Goal: Task Accomplishment & Management: Manage account settings

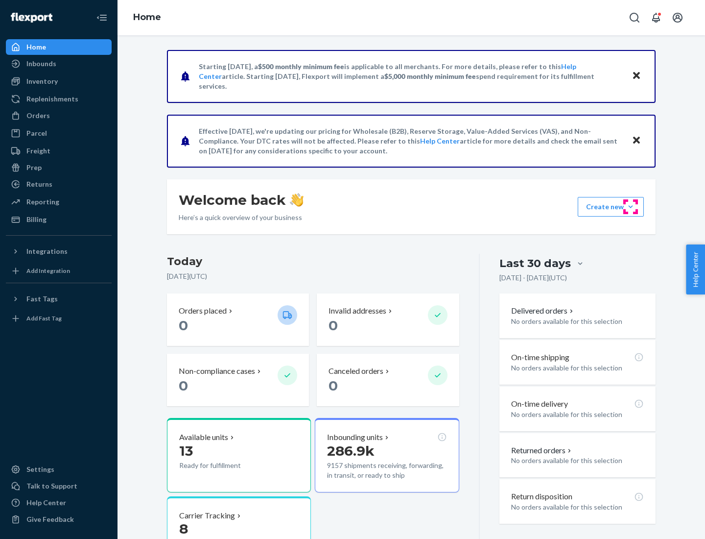
click at [631, 207] on button "Create new Create new inbound Create new order Create new product" at bounding box center [611, 207] width 66 height 20
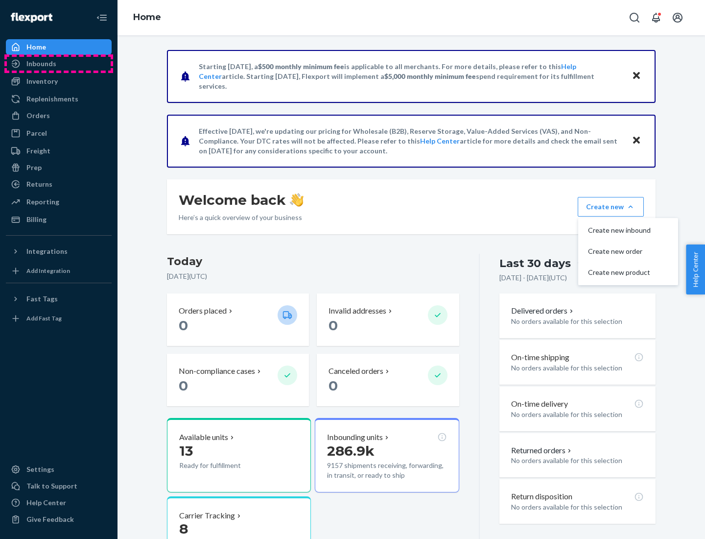
click at [59, 64] on div "Inbounds" at bounding box center [59, 64] width 104 height 14
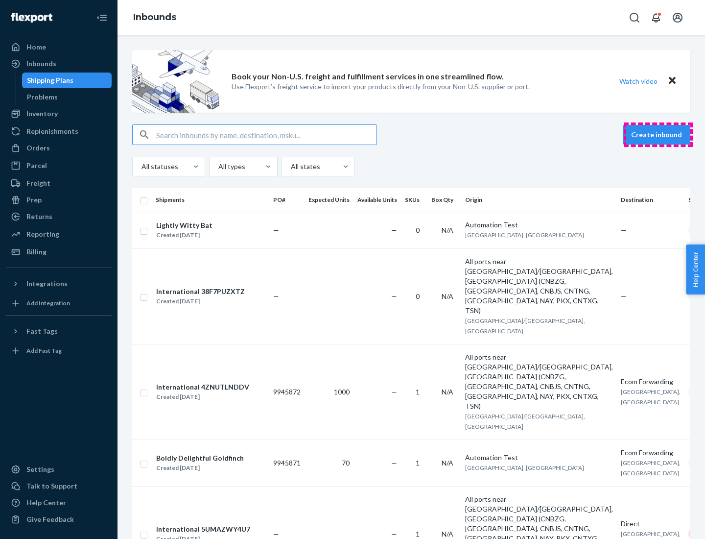
click at [658, 135] on button "Create inbound" at bounding box center [657, 135] width 68 height 20
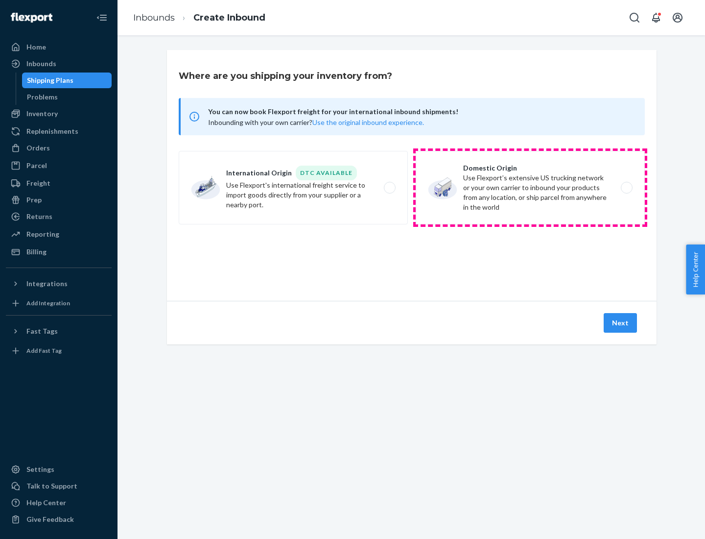
click at [530, 188] on label "Domestic Origin Use Flexport’s extensive US trucking network or your own carrie…" at bounding box center [530, 187] width 229 height 73
click at [626, 188] on input "Domestic Origin Use Flexport’s extensive US trucking network or your own carrie…" at bounding box center [629, 188] width 6 height 6
radio input "true"
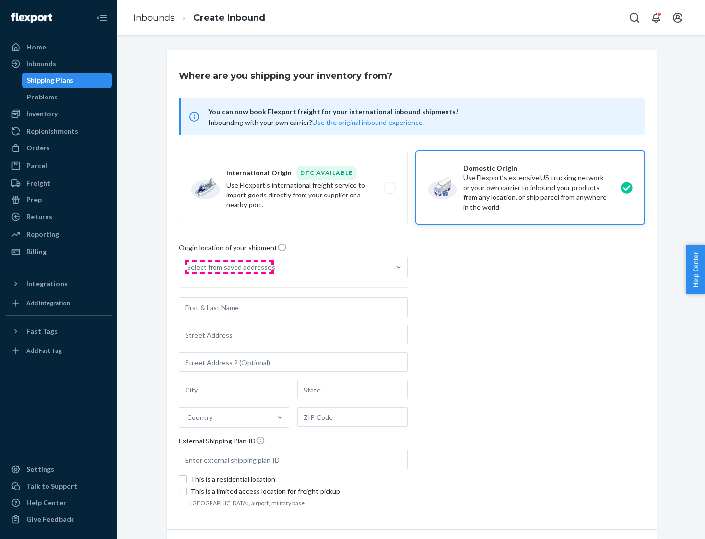
click at [229, 267] on div "Select from saved addresses" at bounding box center [231, 267] width 88 height 10
click at [188, 267] on input "Select from saved addresses" at bounding box center [187, 267] width 1 height 10
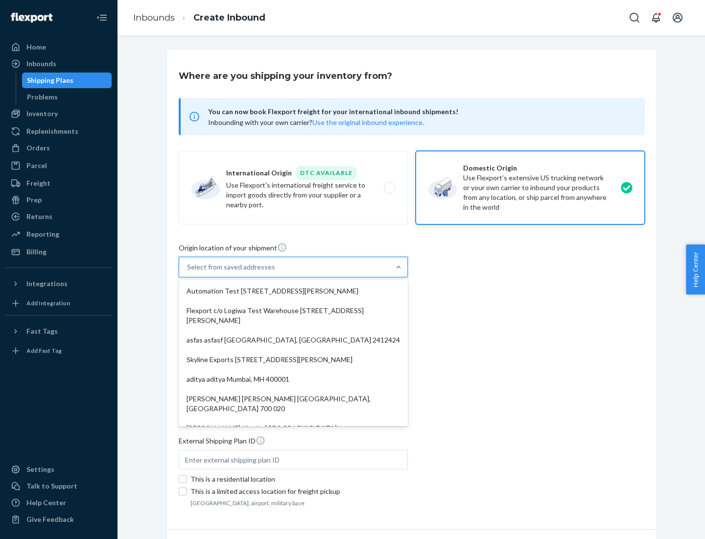
scroll to position [4, 0]
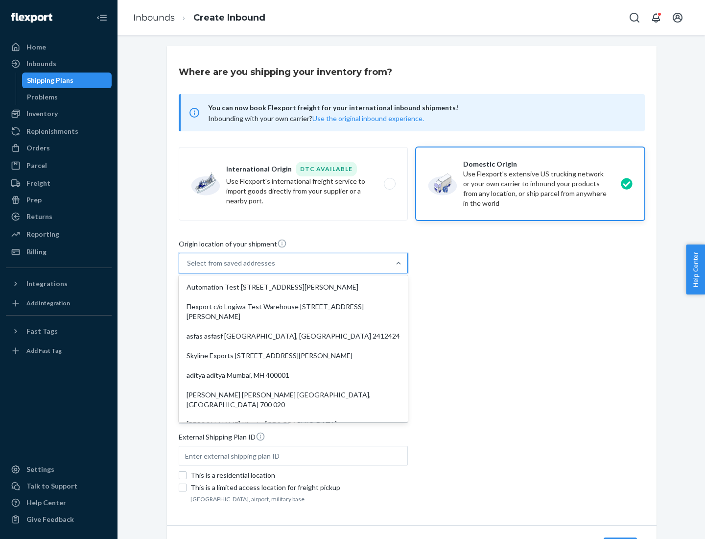
click at [293, 287] on div "Automation Test [STREET_ADDRESS][PERSON_NAME]" at bounding box center [293, 287] width 225 height 20
click at [188, 268] on input "option Automation Test [STREET_ADDRESS][PERSON_NAME]. 9 results available. Use …" at bounding box center [187, 263] width 1 height 10
type input "Automation Test"
type input "9th Floor"
type input "[GEOGRAPHIC_DATA]"
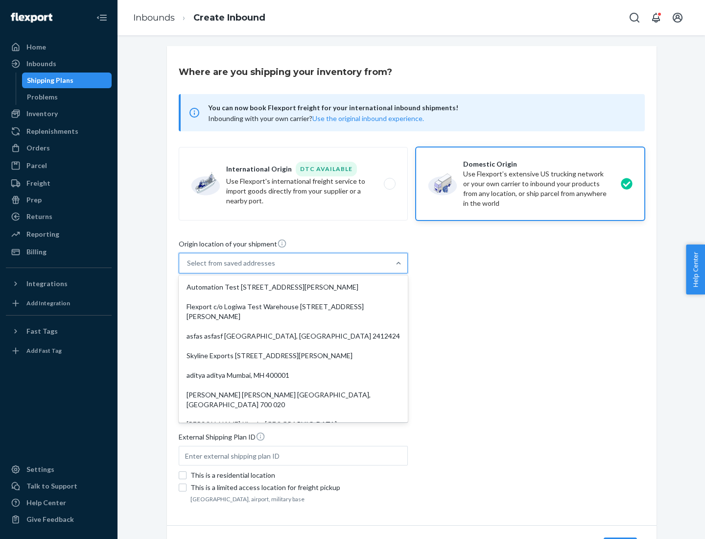
type input "CA"
type input "94104"
type input "[STREET_ADDRESS][PERSON_NAME]"
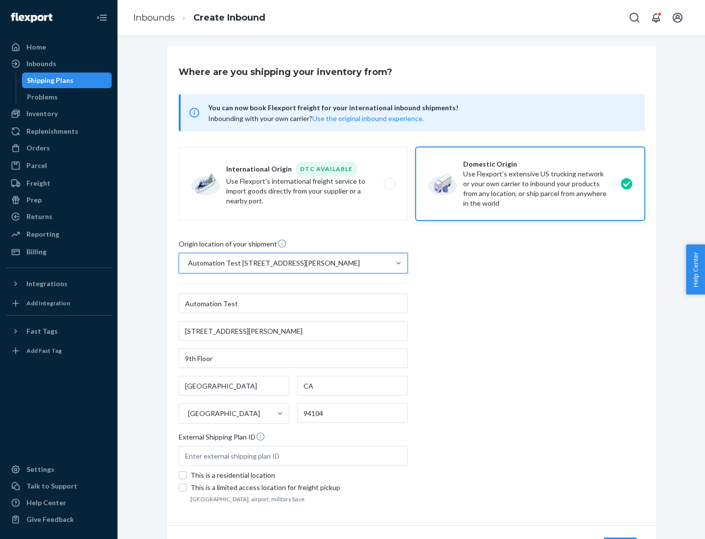
scroll to position [57, 0]
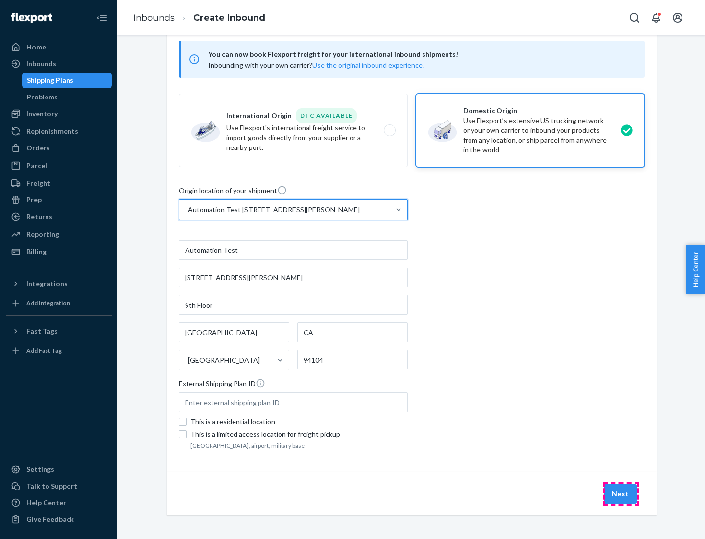
click at [621, 494] on button "Next" at bounding box center [620, 494] width 33 height 20
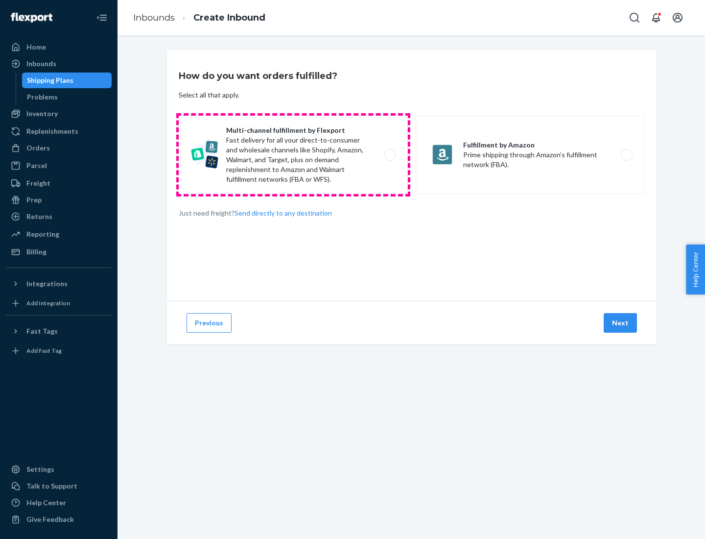
click at [293, 155] on label "Multi-channel fulfillment by Flexport Fast delivery for all your direct-to-cons…" at bounding box center [293, 155] width 229 height 78
click at [389, 155] on input "Multi-channel fulfillment by Flexport Fast delivery for all your direct-to-cons…" at bounding box center [392, 155] width 6 height 6
radio input "true"
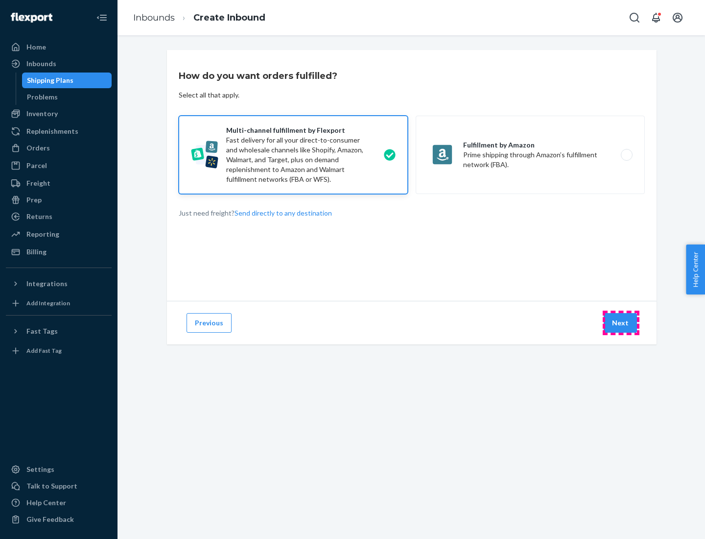
click at [621, 323] on button "Next" at bounding box center [620, 323] width 33 height 20
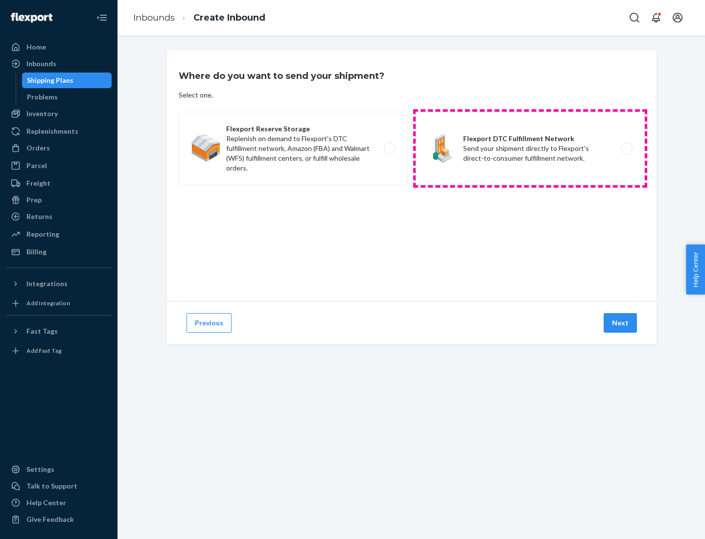
click at [530, 148] on label "Flexport DTC Fulfillment Network Send your shipment directly to Flexport's dire…" at bounding box center [530, 148] width 229 height 73
click at [626, 148] on input "Flexport DTC Fulfillment Network Send your shipment directly to Flexport's dire…" at bounding box center [629, 148] width 6 height 6
radio input "true"
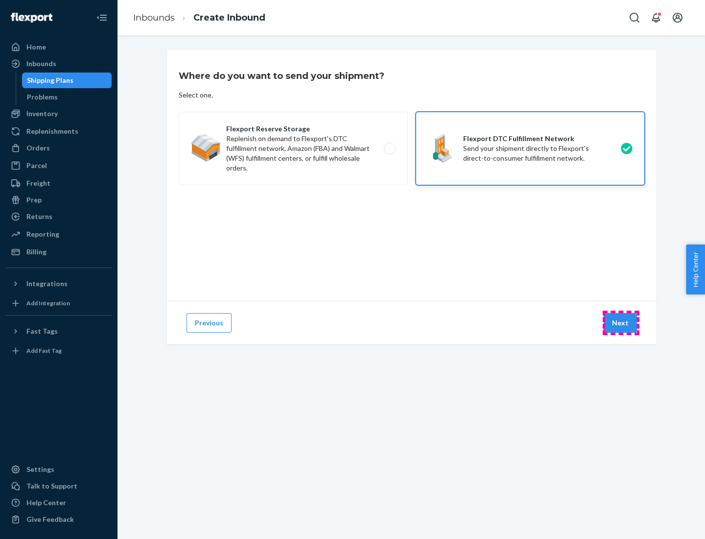
click at [621, 323] on button "Next" at bounding box center [620, 323] width 33 height 20
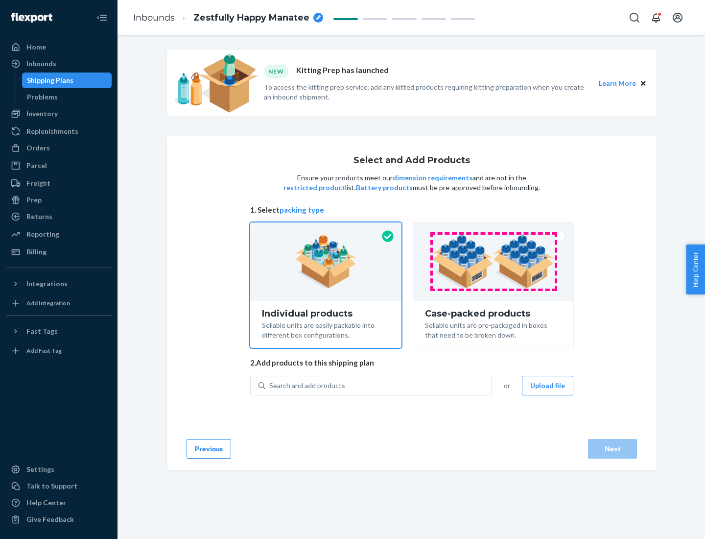
click at [494, 261] on img at bounding box center [493, 262] width 122 height 54
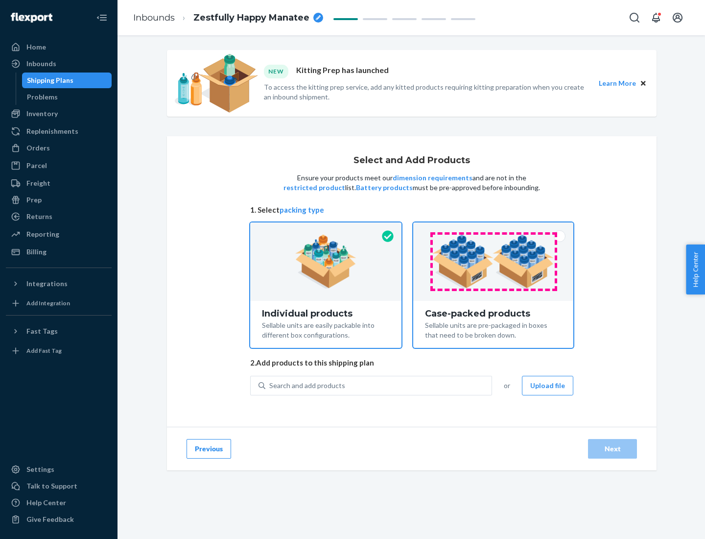
click at [494, 229] on input "Case-packed products Sellable units are pre-packaged in boxes that need to be b…" at bounding box center [493, 225] width 6 height 6
radio input "true"
radio input "false"
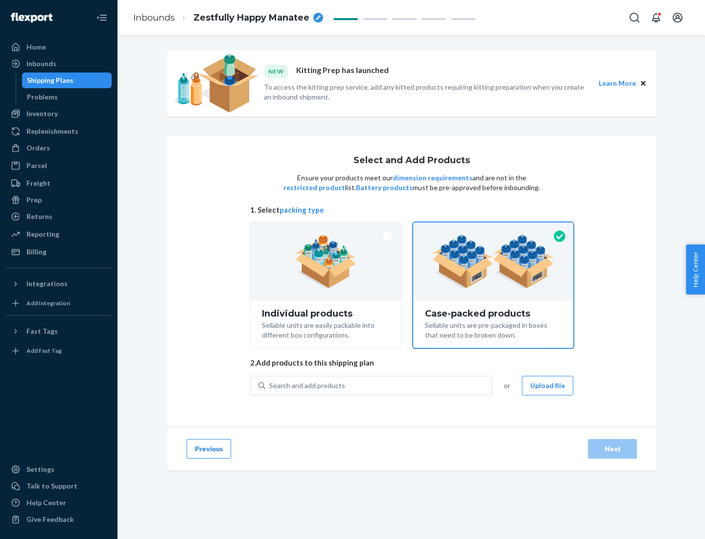
click at [379, 385] on div "Search and add products" at bounding box center [378, 386] width 226 height 18
click at [270, 385] on input "Search and add products" at bounding box center [269, 385] width 1 height 10
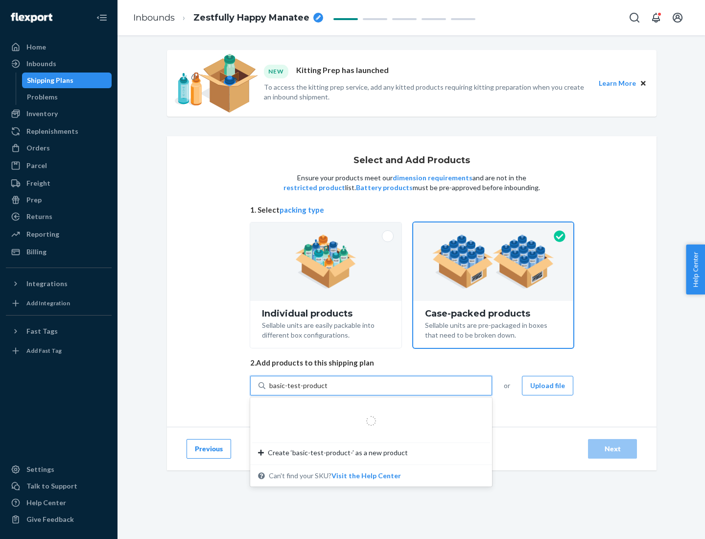
type input "basic-test-product-1"
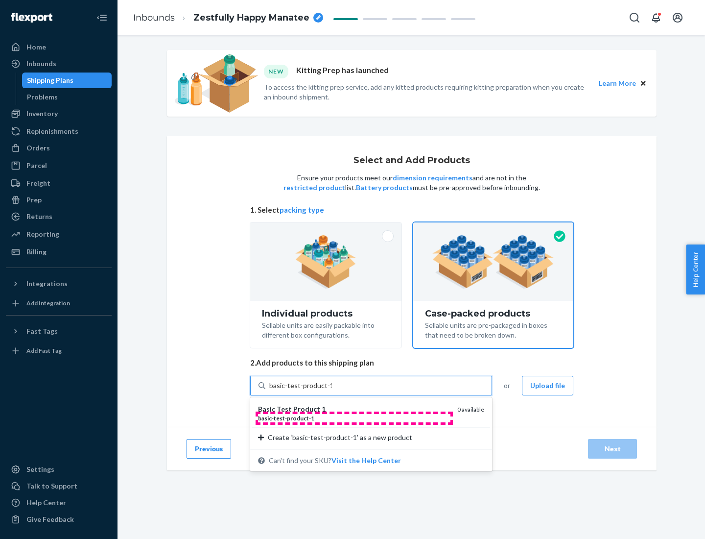
click at [354, 418] on div "basic - test - product - 1" at bounding box center [353, 418] width 191 height 8
click at [332, 390] on input "basic-test-product-1" at bounding box center [300, 385] width 63 height 10
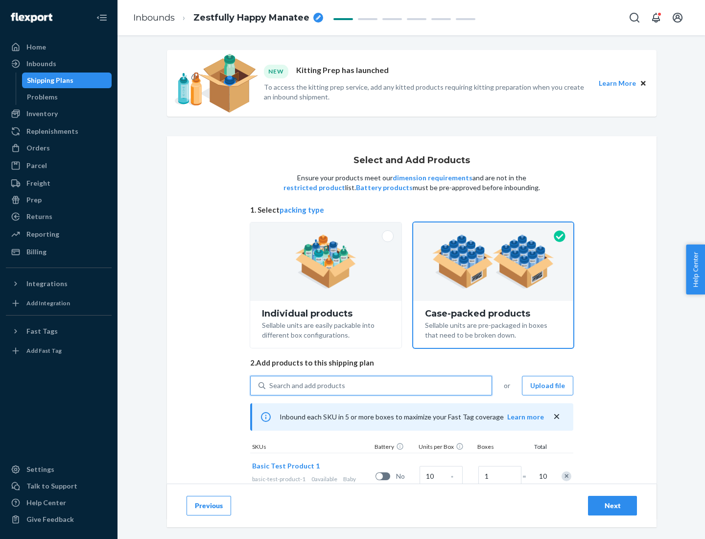
scroll to position [35, 0]
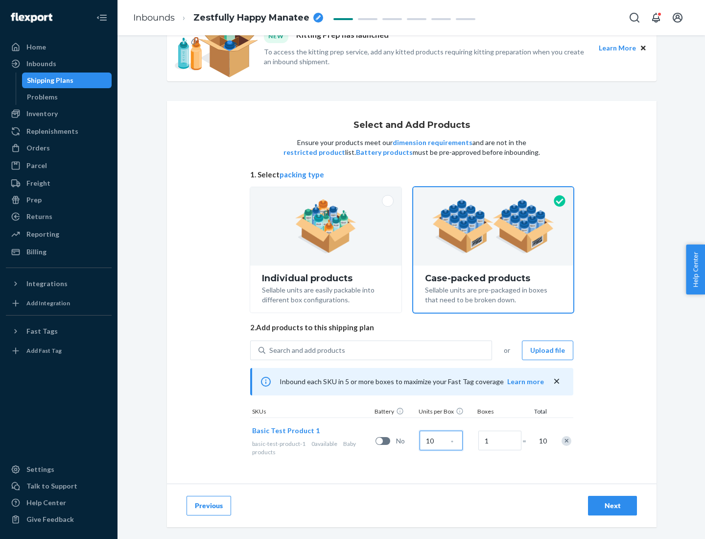
type input "10"
type input "7"
click at [612, 505] on div "Next" at bounding box center [612, 505] width 32 height 10
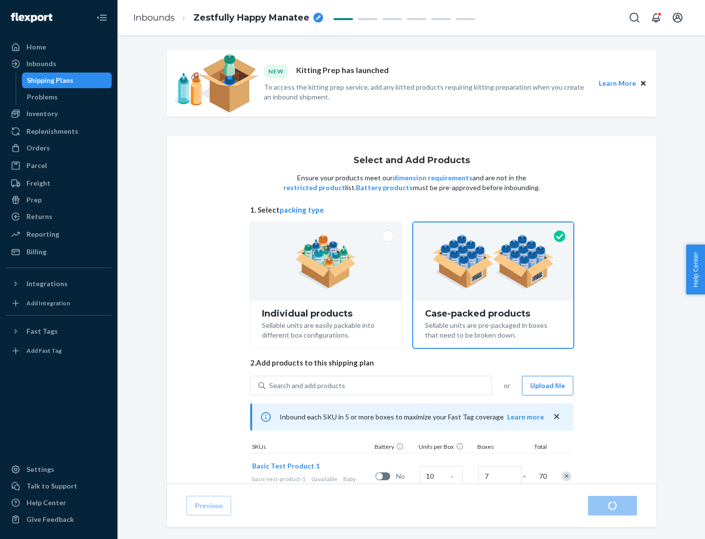
radio input "true"
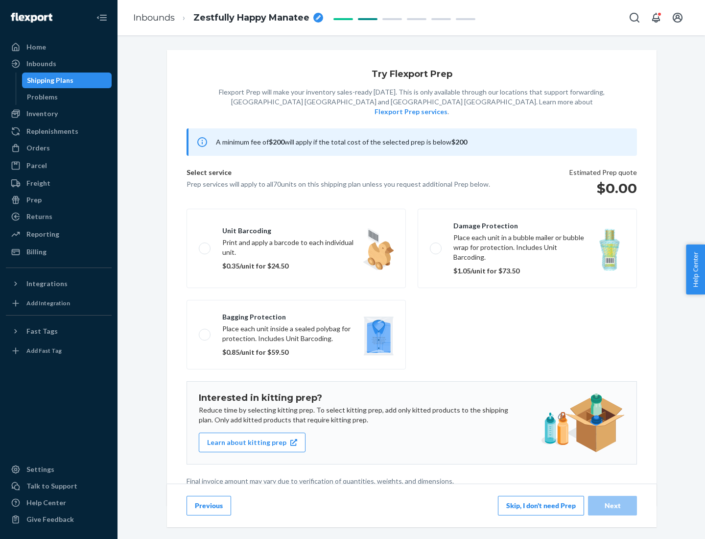
scroll to position [2, 0]
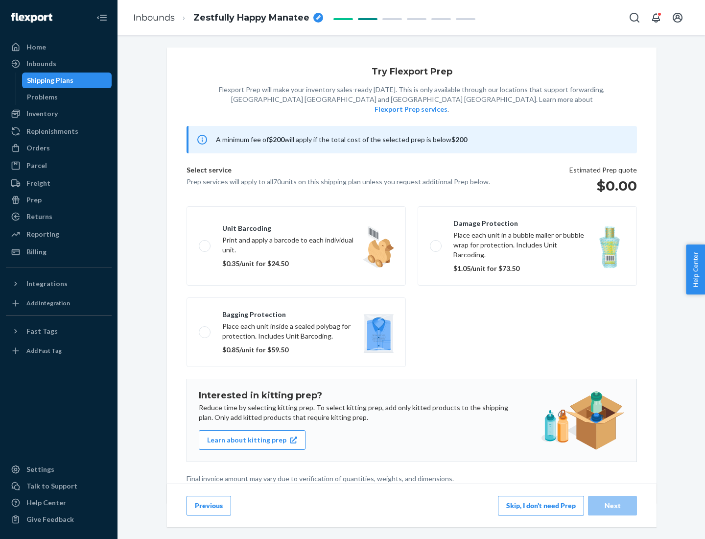
click at [296, 312] on label "Bagging protection Place each unit inside a sealed polybag for protection. Incl…" at bounding box center [296, 332] width 219 height 70
click at [205, 329] on input "Bagging protection Place each unit inside a sealed polybag for protection. Incl…" at bounding box center [202, 332] width 6 height 6
checkbox input "true"
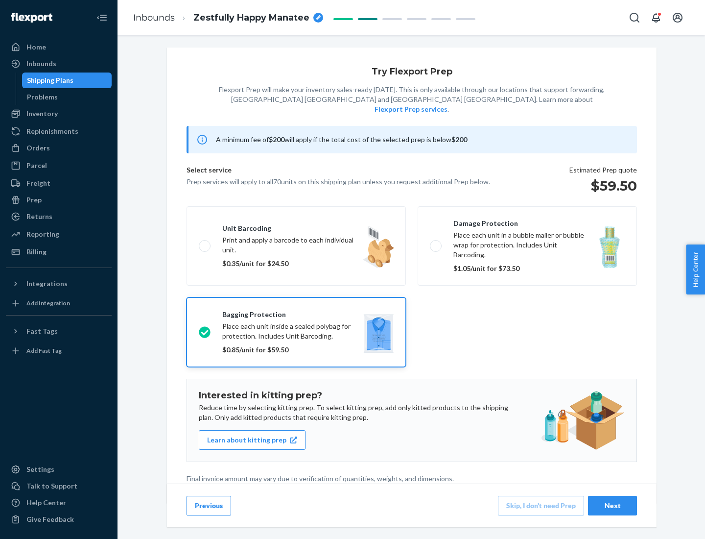
click at [612, 505] on div "Next" at bounding box center [612, 505] width 32 height 10
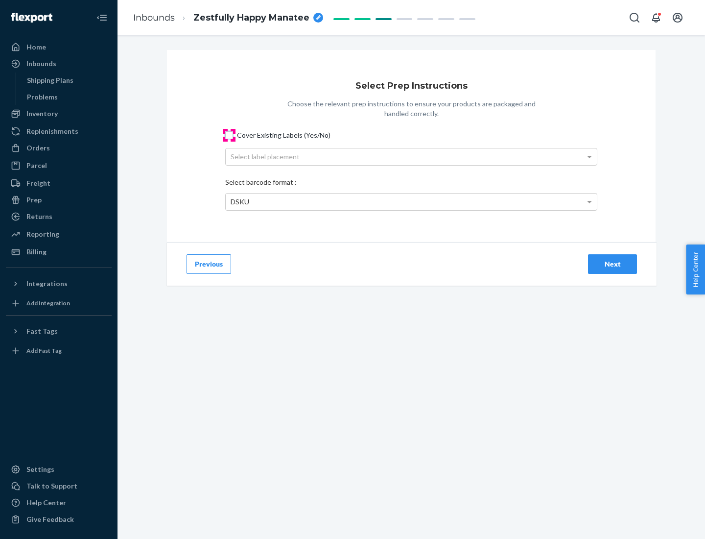
click at [229, 135] on input "Cover Existing Labels (Yes/No)" at bounding box center [229, 135] width 8 height 8
checkbox input "true"
click at [411, 156] on div "Select label placement" at bounding box center [411, 156] width 371 height 17
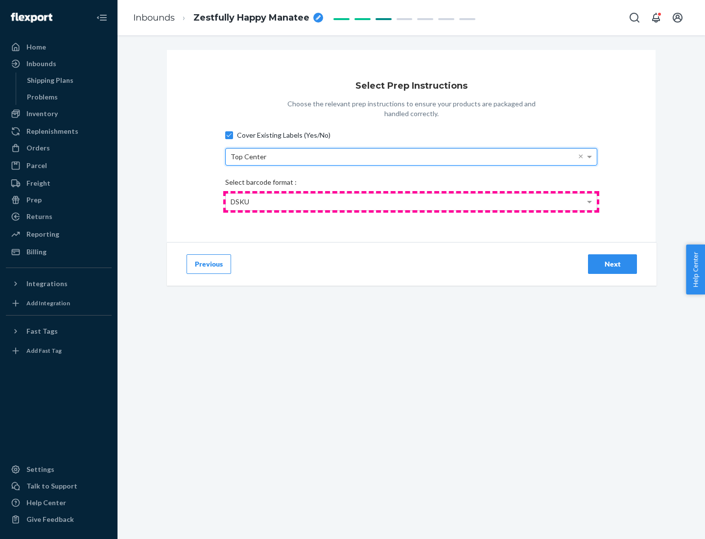
click at [411, 201] on div "DSKU" at bounding box center [411, 201] width 371 height 17
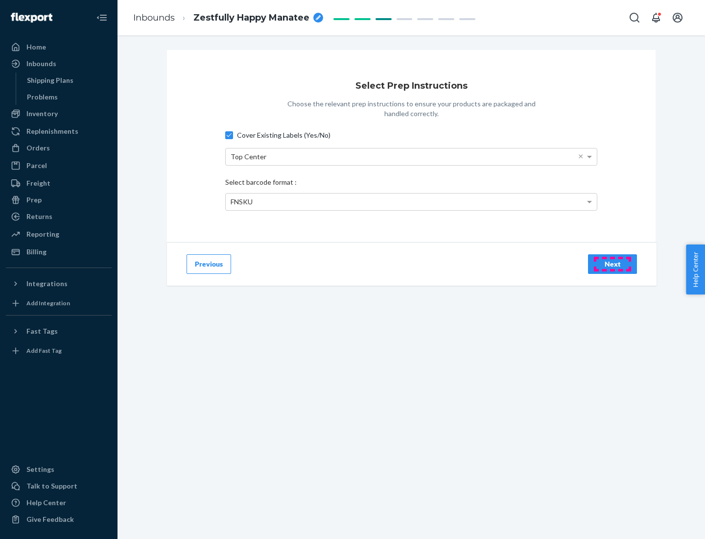
click at [612, 263] on div "Next" at bounding box center [612, 264] width 32 height 10
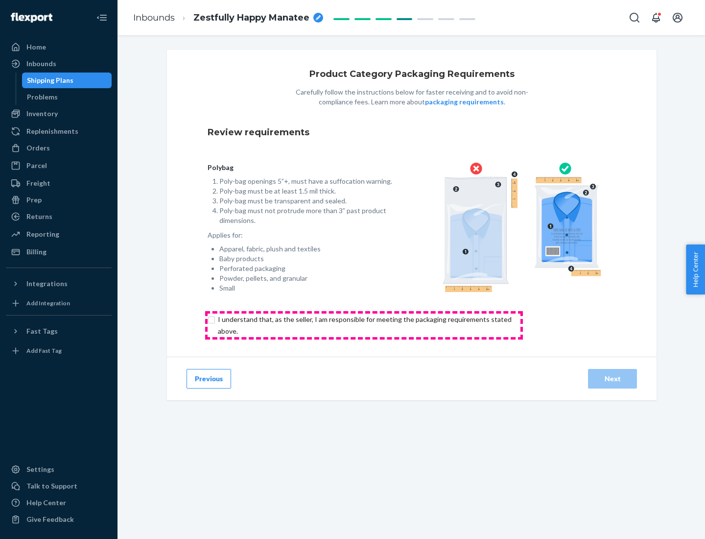
click at [364, 325] on input "checkbox" at bounding box center [371, 325] width 326 height 24
checkbox input "true"
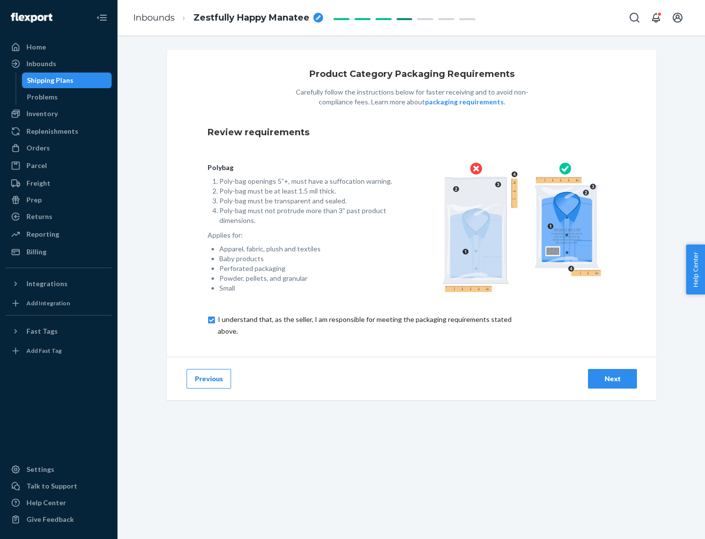
click at [612, 378] on div "Next" at bounding box center [612, 379] width 32 height 10
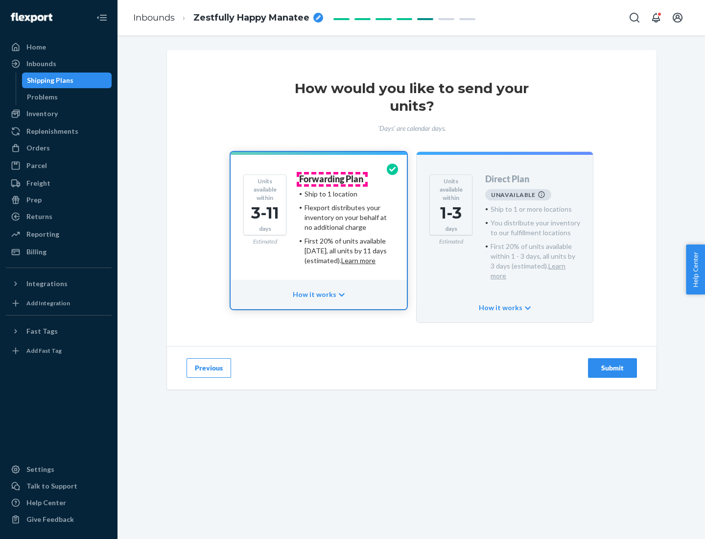
click at [332, 179] on h4 "Forwarding Plan" at bounding box center [331, 179] width 64 height 10
click at [612, 363] on div "Submit" at bounding box center [612, 368] width 32 height 10
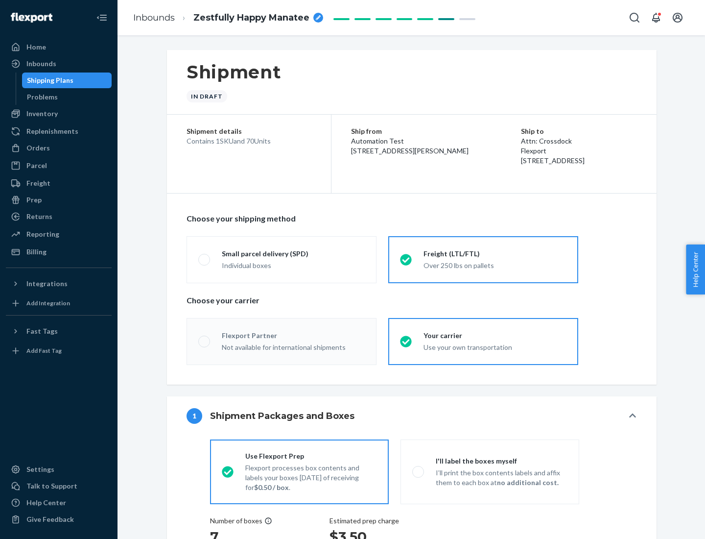
radio input "true"
radio input "false"
radio input "true"
radio input "false"
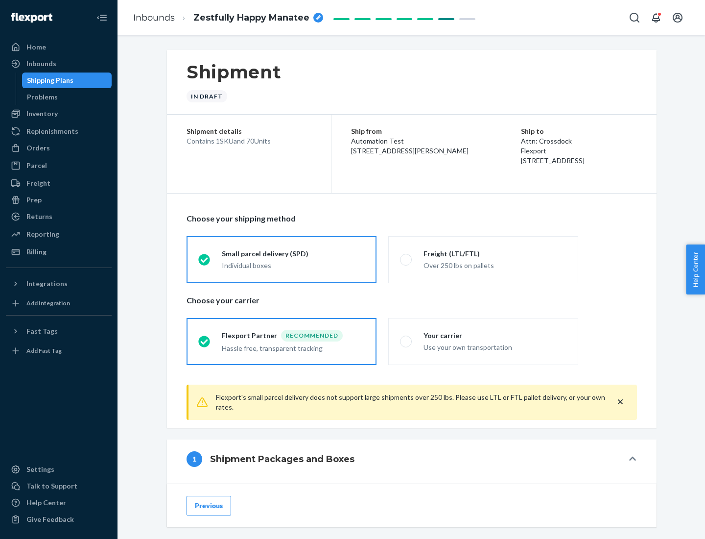
click at [483, 259] on div "Over 250 lbs on pallets" at bounding box center [495, 265] width 143 height 12
click at [406, 259] on input "Freight (LTL/FTL) Over 250 lbs on pallets" at bounding box center [403, 259] width 6 height 6
radio input "true"
radio input "false"
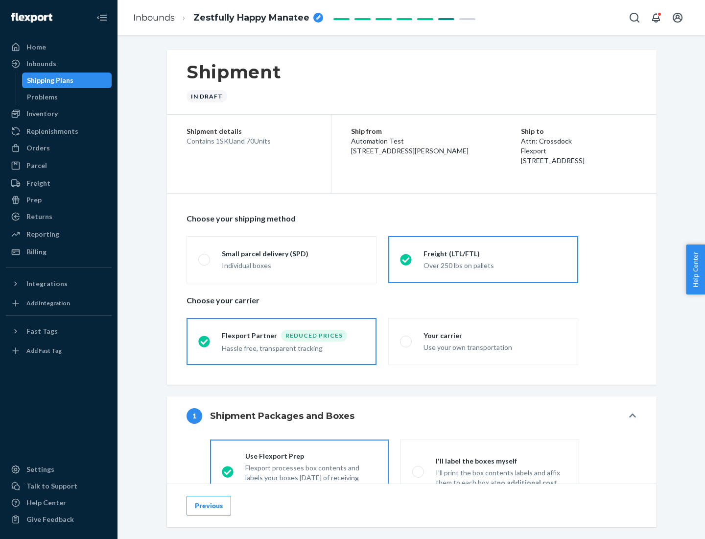
scroll to position [54, 0]
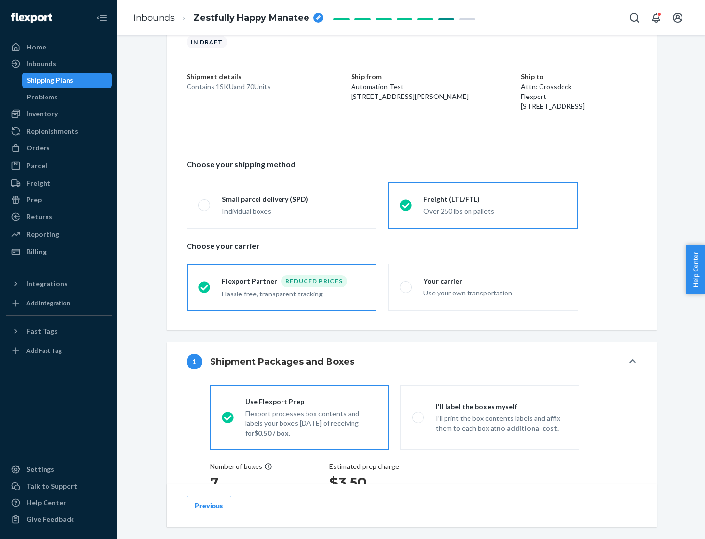
click at [282, 287] on div "Hassle free, transparent tracking" at bounding box center [293, 293] width 143 height 12
click at [205, 286] on input "Flexport Partner Reduced prices Hassle free, transparent tracking" at bounding box center [201, 286] width 6 height 6
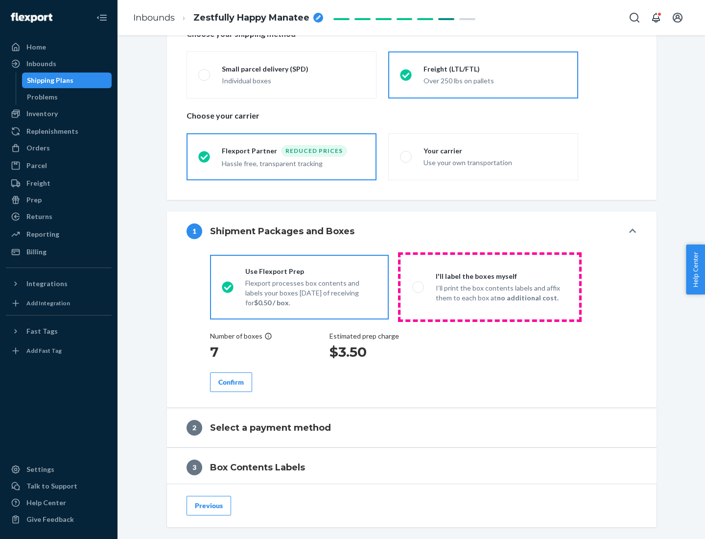
click at [490, 286] on p "I’ll print the box contents labels and affix them to each box at no additional …" at bounding box center [502, 293] width 132 height 20
click at [419, 286] on input "I'll label the boxes myself I’ll print the box contents labels and affix them t…" at bounding box center [415, 286] width 6 height 6
radio input "true"
radio input "false"
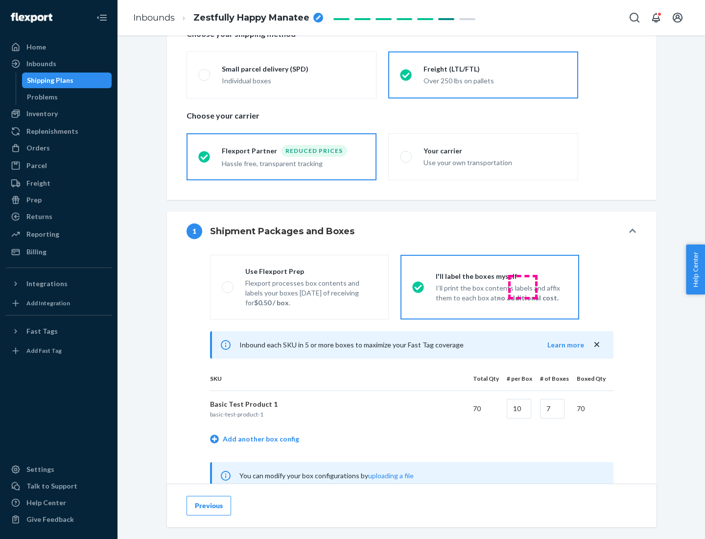
scroll to position [306, 0]
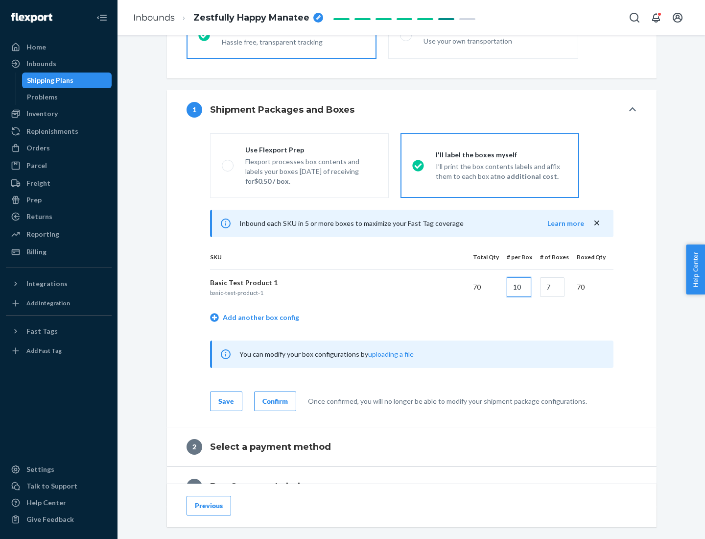
type input "10"
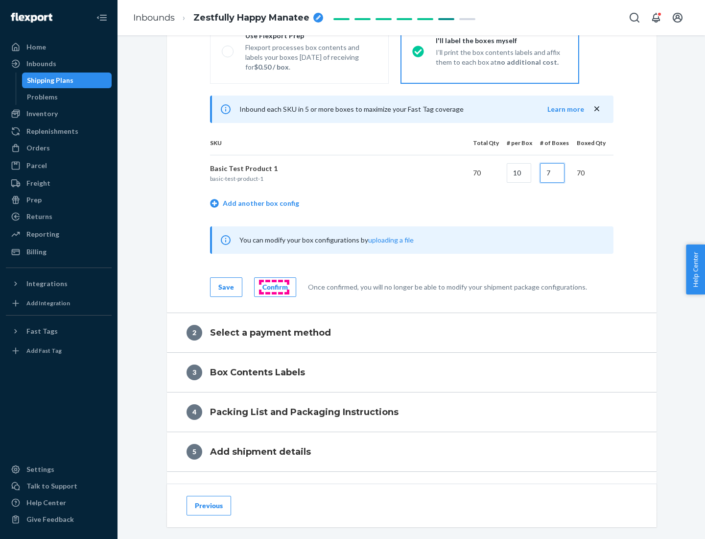
type input "7"
click at [274, 286] on div "Confirm" at bounding box center [274, 287] width 25 height 10
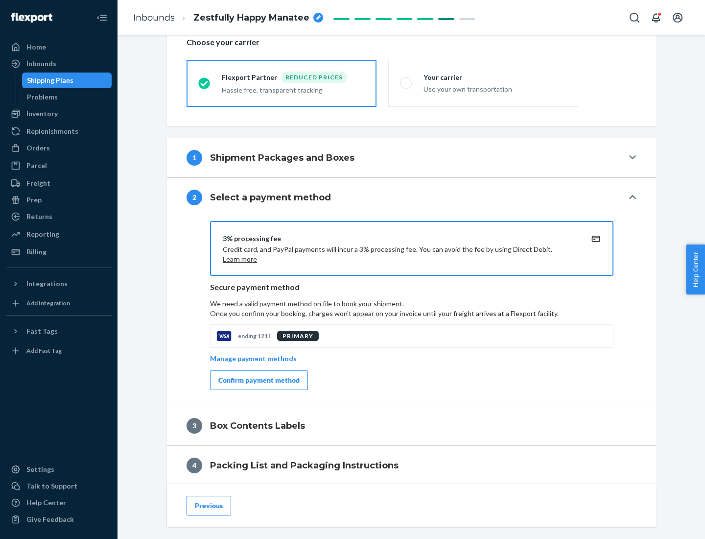
scroll to position [351, 0]
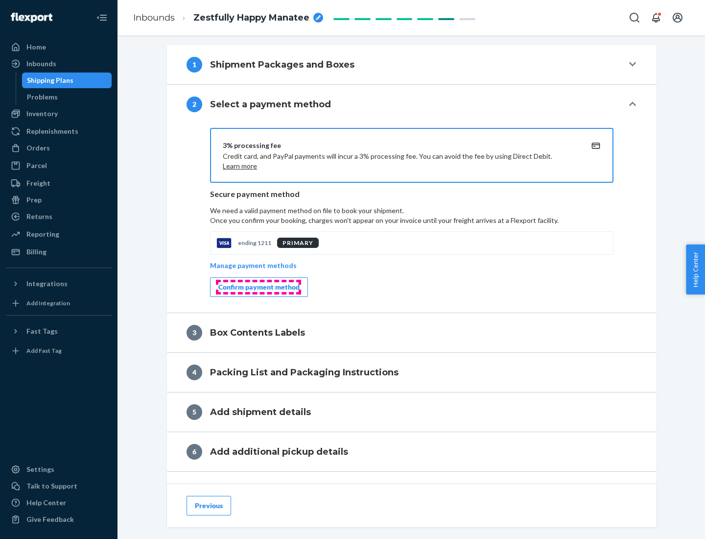
click at [258, 287] on div "Confirm payment method" at bounding box center [258, 287] width 81 height 10
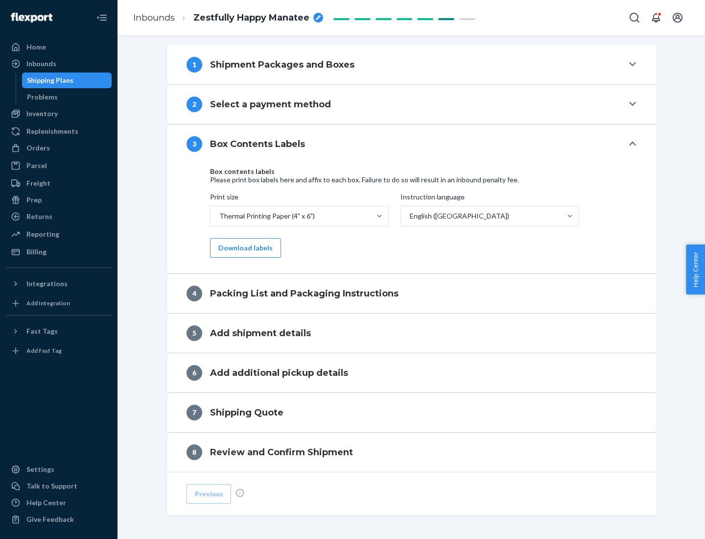
scroll to position [312, 0]
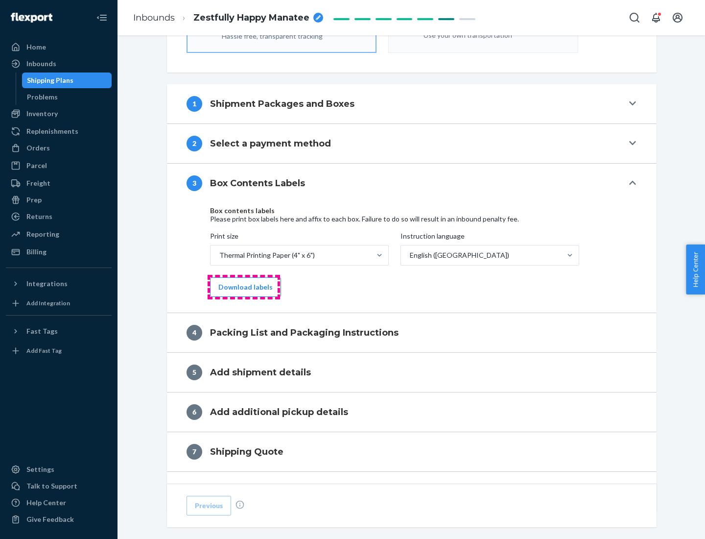
click at [243, 287] on button "Download labels" at bounding box center [245, 287] width 71 height 20
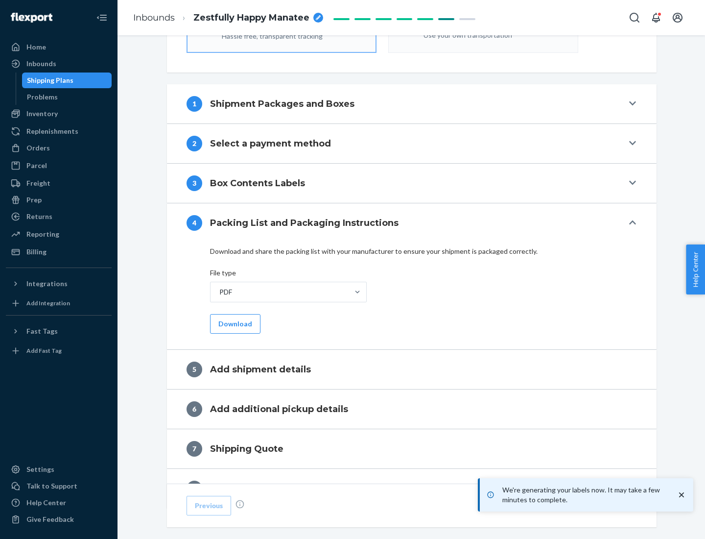
scroll to position [349, 0]
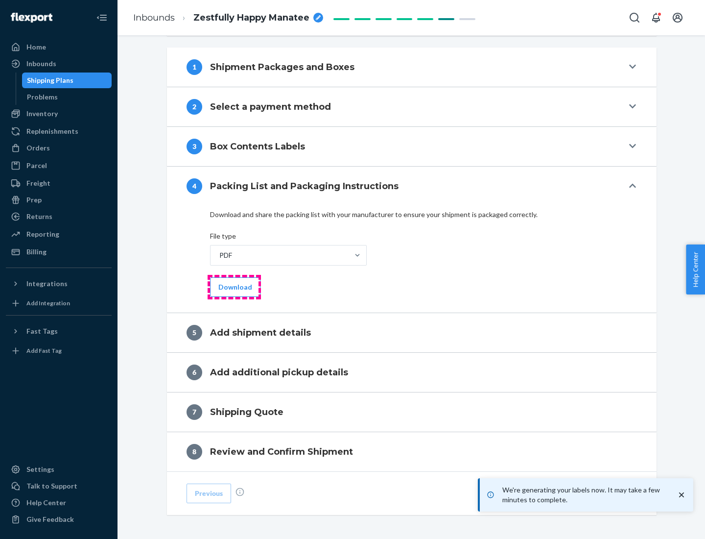
click at [234, 286] on button "Download" at bounding box center [235, 287] width 50 height 20
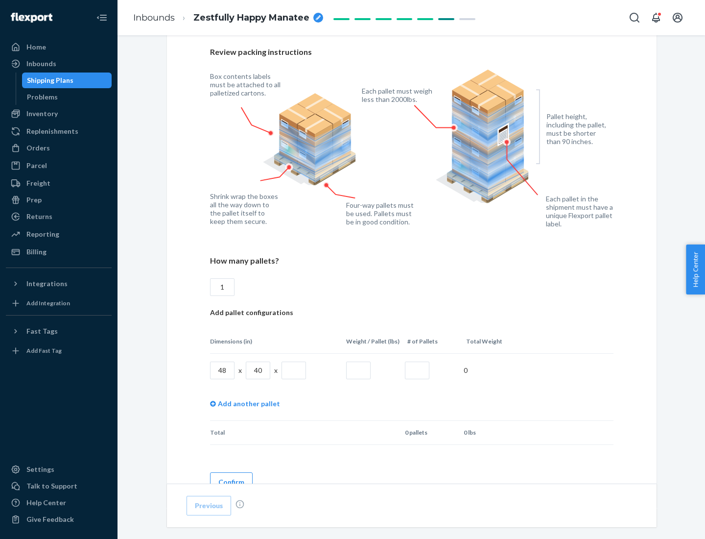
scroll to position [711, 0]
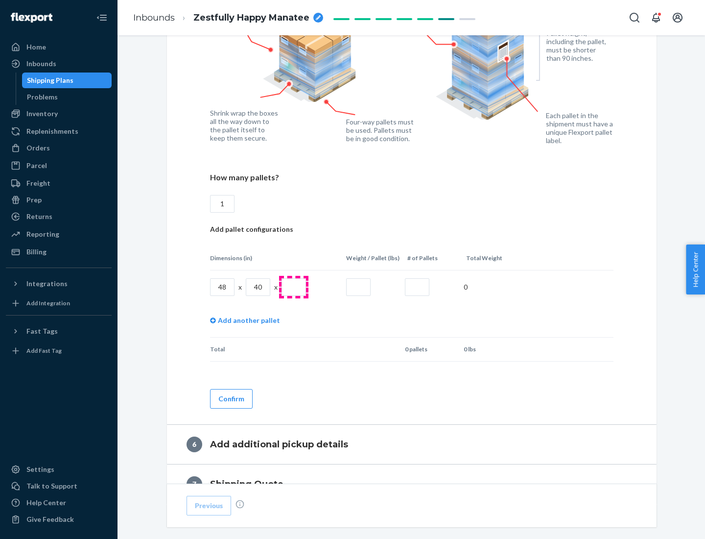
type input "1"
type input "40"
type input "200"
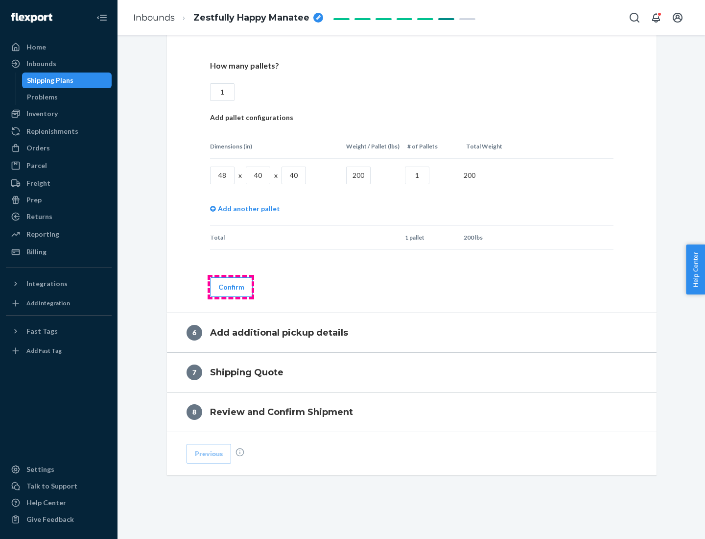
type input "1"
click at [231, 286] on button "Confirm" at bounding box center [231, 287] width 43 height 20
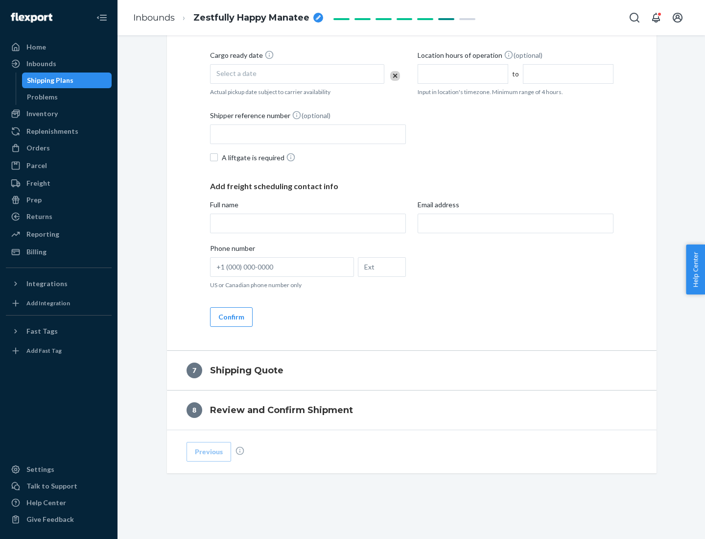
scroll to position [375, 0]
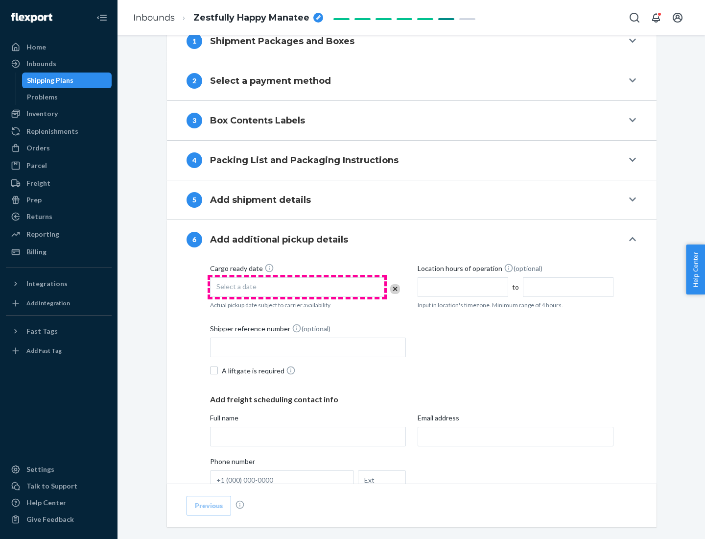
click at [297, 286] on div "Select a date" at bounding box center [297, 287] width 174 height 20
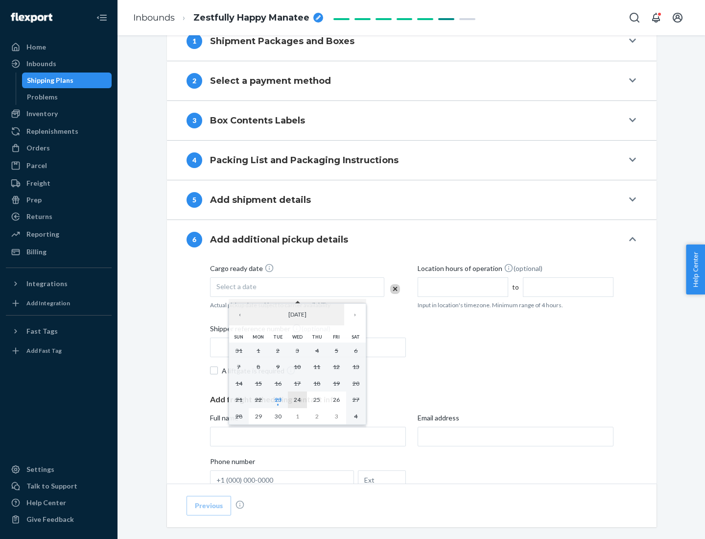
click at [297, 399] on abbr "24" at bounding box center [297, 399] width 7 height 7
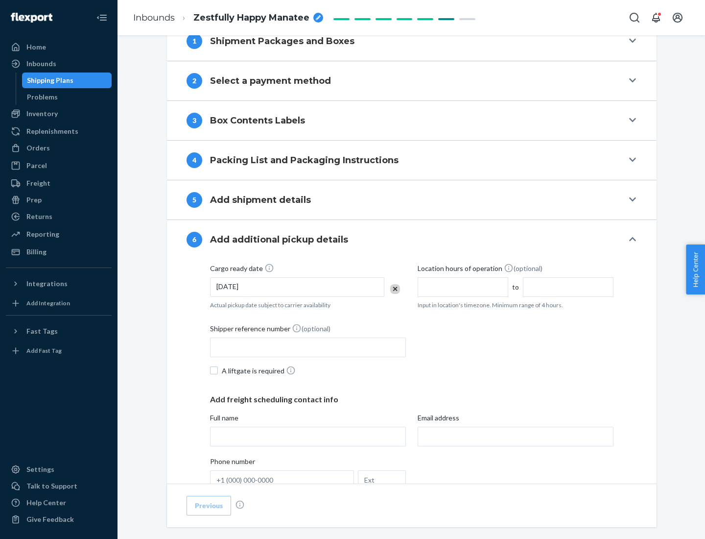
scroll to position [524, 0]
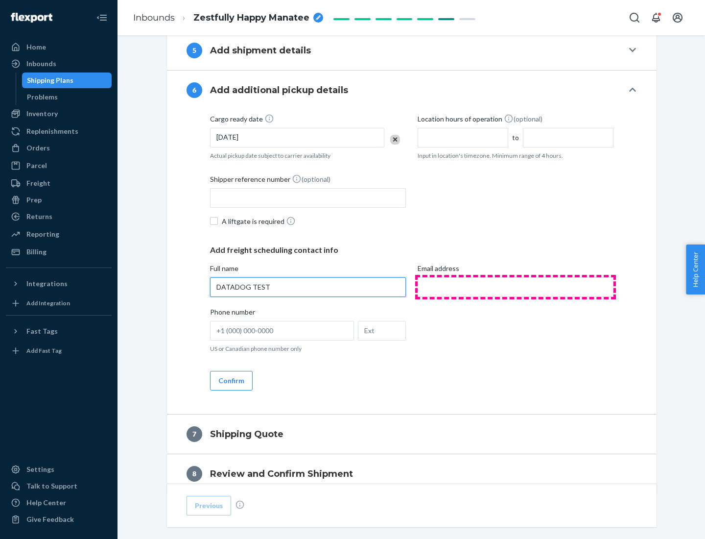
type input "DATADOG TEST"
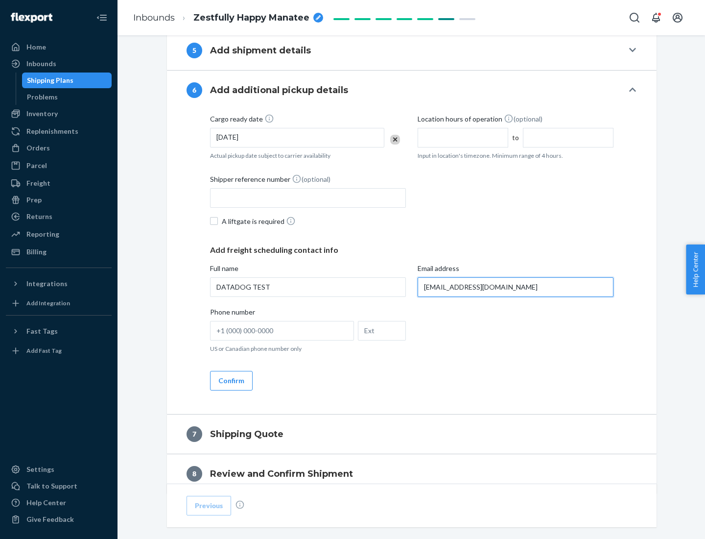
scroll to position [567, 0]
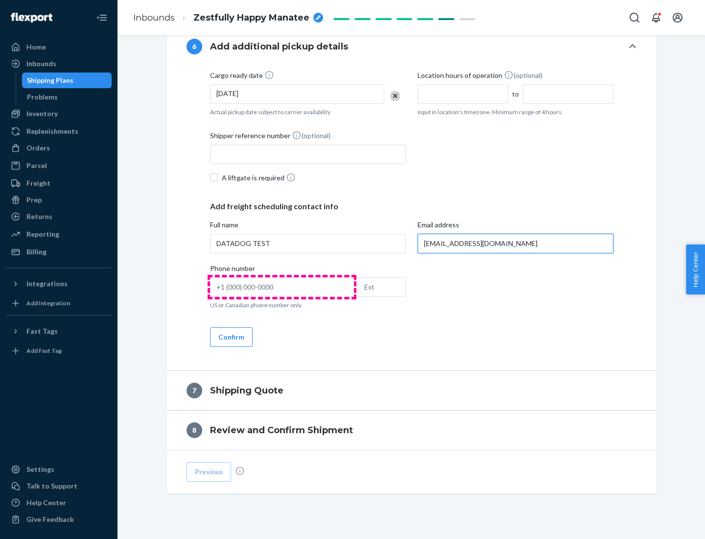
type input "[EMAIL_ADDRESS][DOMAIN_NAME]"
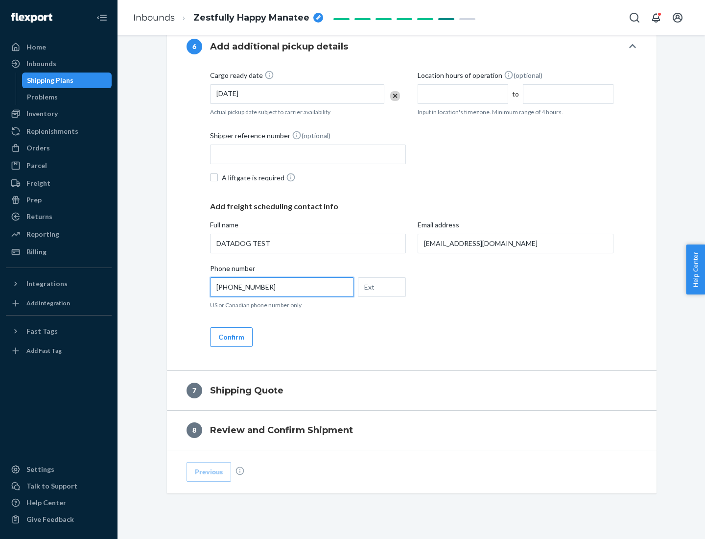
scroll to position [588, 0]
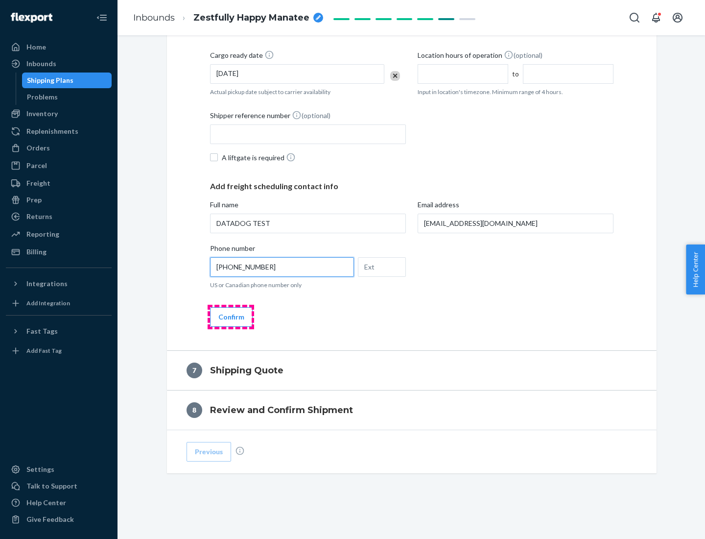
type input "[PHONE_NUMBER]"
click at [231, 316] on button "Confirm" at bounding box center [231, 317] width 43 height 20
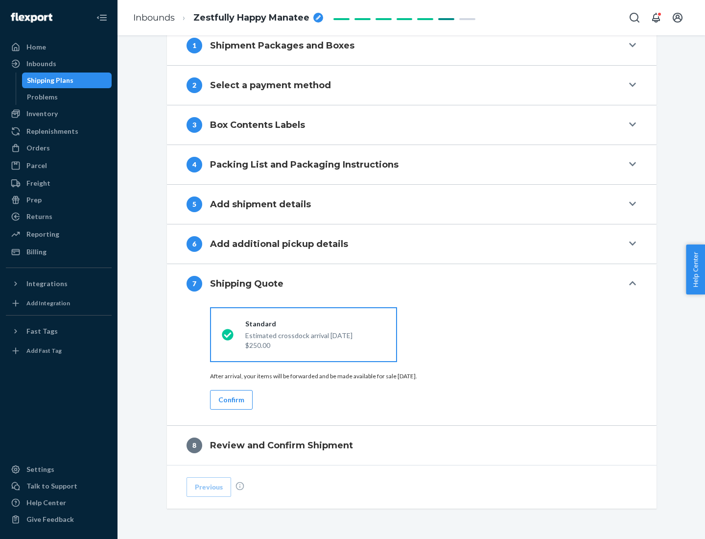
scroll to position [405, 0]
